Goal: Transaction & Acquisition: Subscribe to service/newsletter

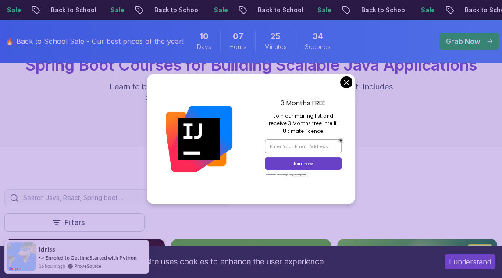
scroll to position [103, 0]
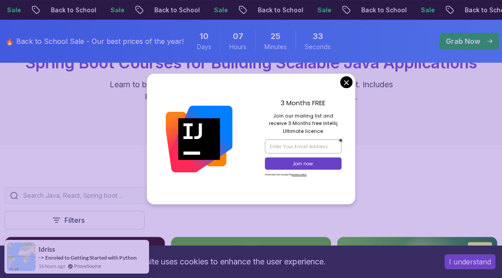
click at [341, 89] on div "3 Months FREE Join our mailing list and receive 3 Months free Intellij Ultimate…" at bounding box center [303, 139] width 104 height 131
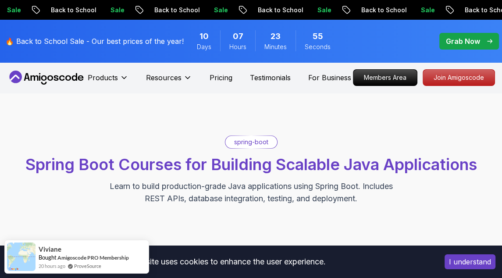
scroll to position [0, 0]
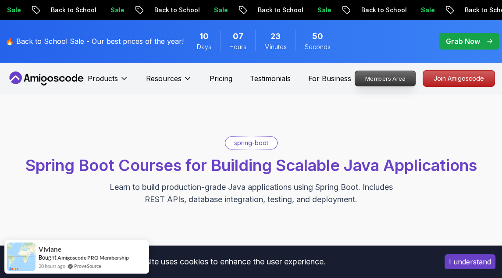
click at [383, 81] on p "Members Area" at bounding box center [385, 78] width 61 height 15
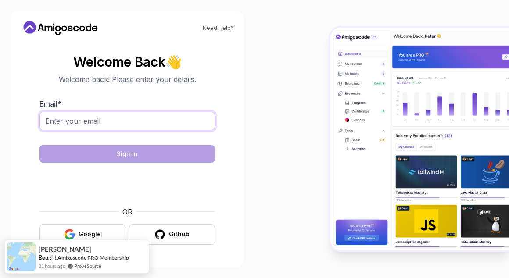
click at [104, 123] on input "Email *" at bounding box center [126, 121] width 175 height 18
type input "[EMAIL_ADDRESS][DOMAIN_NAME]"
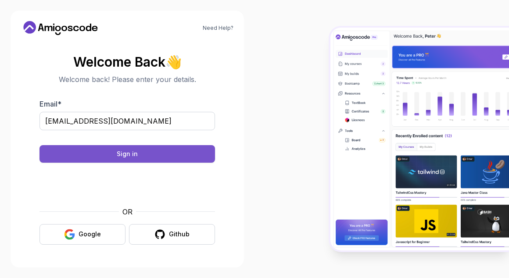
click at [129, 154] on div "Sign in" at bounding box center [127, 154] width 21 height 9
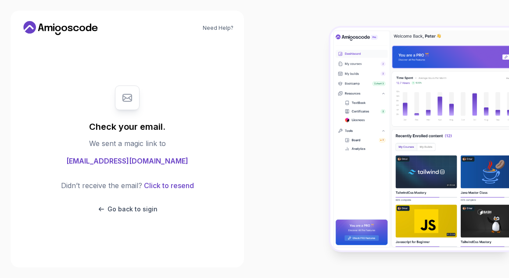
click at [463, 14] on div at bounding box center [381, 139] width 254 height 278
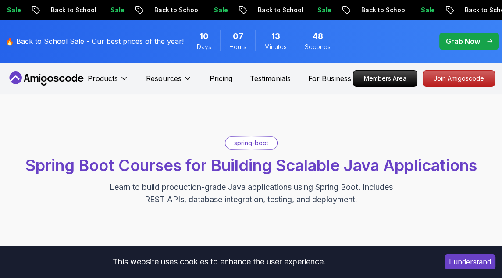
click at [0, 115] on div "spring-boot Spring Boot Courses for Building Scalable Java Applications Learn t…" at bounding box center [251, 170] width 502 height 153
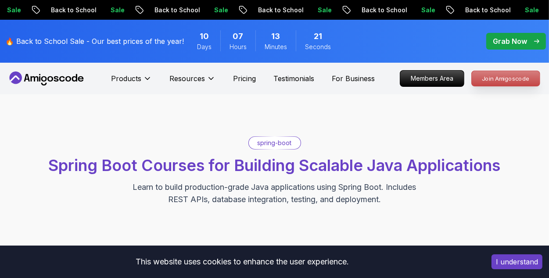
click at [502, 82] on p "Join Amigoscode" at bounding box center [505, 78] width 68 height 15
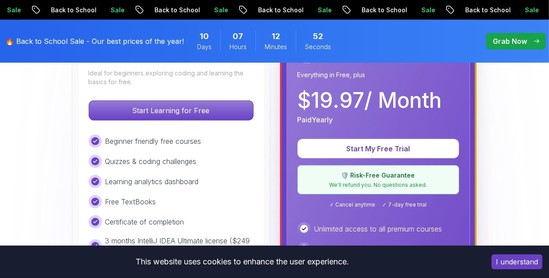
scroll to position [300, 0]
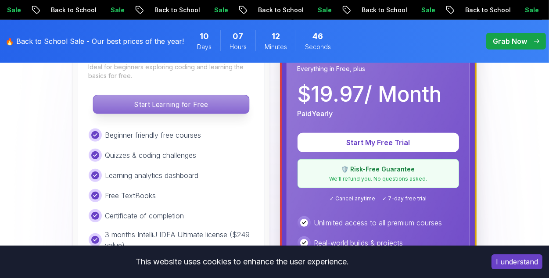
click at [180, 100] on p "Start Learning for Free" at bounding box center [171, 104] width 156 height 18
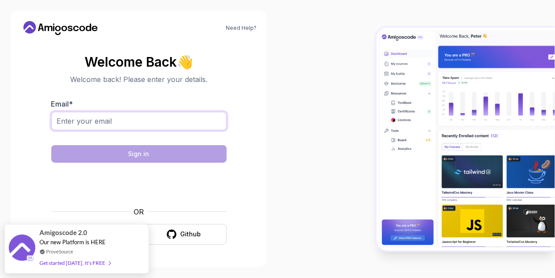
click at [125, 125] on input "Email *" at bounding box center [138, 121] width 175 height 18
type input "[EMAIL_ADDRESS][DOMAIN_NAME]"
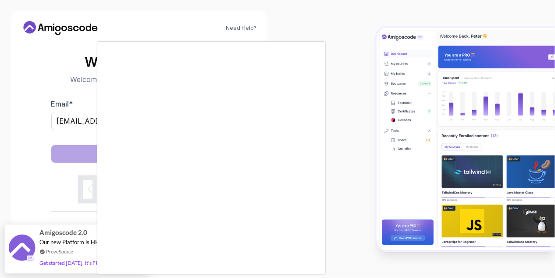
click at [87, 185] on div at bounding box center [277, 139] width 555 height 278
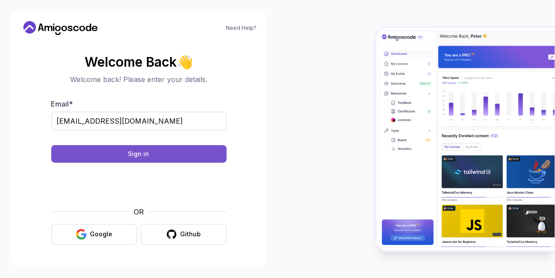
click at [135, 153] on div "Sign in" at bounding box center [139, 154] width 21 height 9
